Goal: Transaction & Acquisition: Purchase product/service

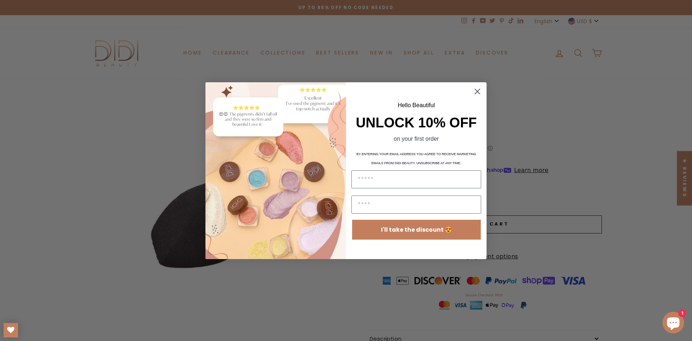
click at [384, 125] on span "UNLOCK 10% OFF" at bounding box center [416, 122] width 121 height 15
copy span "UNLOCK 10% OFF"
click at [467, 96] on div "Hello Beautiful UNLOCK 10% OFF on your first order BY ENTERING YOUR EMAIL ADDRE…" at bounding box center [413, 170] width 135 height 162
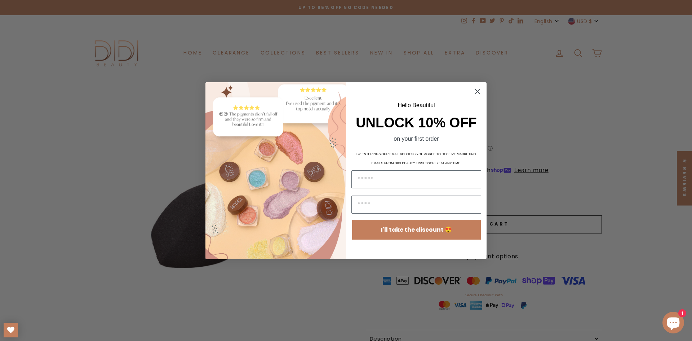
click at [475, 93] on circle "Close dialog" at bounding box center [477, 91] width 12 height 12
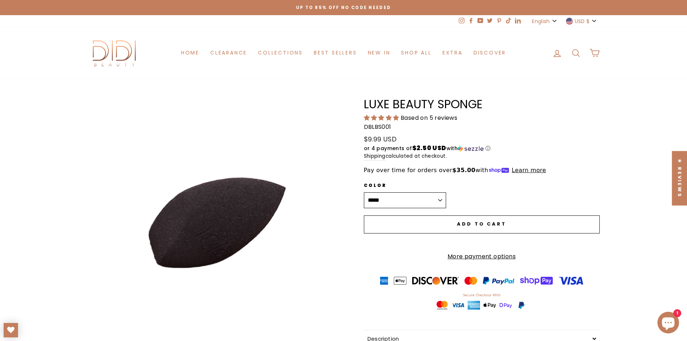
drag, startPoint x: 327, startPoint y: 17, endPoint x: 385, endPoint y: 5, distance: 60.0
click at [382, 5] on div "Up to 85% off NO CODE NEEDED Instagram Facebook YouTube Twitter Pinterest TikTo…" at bounding box center [343, 39] width 687 height 79
drag, startPoint x: 349, startPoint y: 7, endPoint x: 296, endPoint y: 7, distance: 53.7
click at [306, 7] on div "Up to 85% off NO CODE NEEDED" at bounding box center [344, 8] width 512 height 8
drag, startPoint x: 296, startPoint y: 8, endPoint x: 237, endPoint y: 9, distance: 59.1
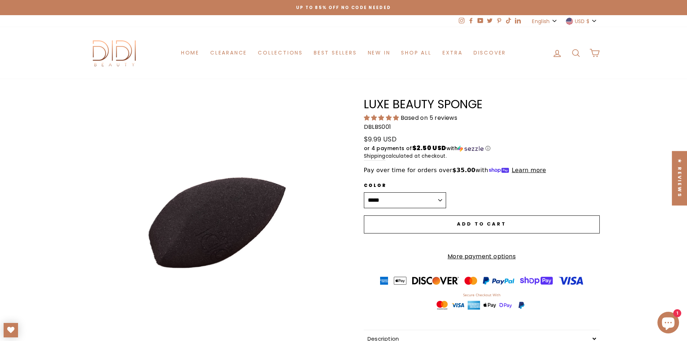
click at [249, 8] on div "Up to 85% off NO CODE NEEDED" at bounding box center [344, 8] width 512 height 8
